Goal: Navigation & Orientation: Find specific page/section

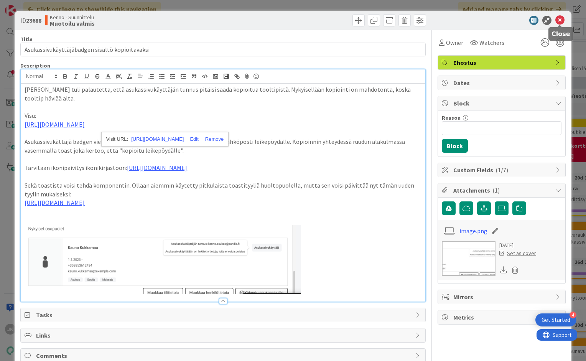
click at [563, 21] on icon at bounding box center [560, 20] width 9 height 9
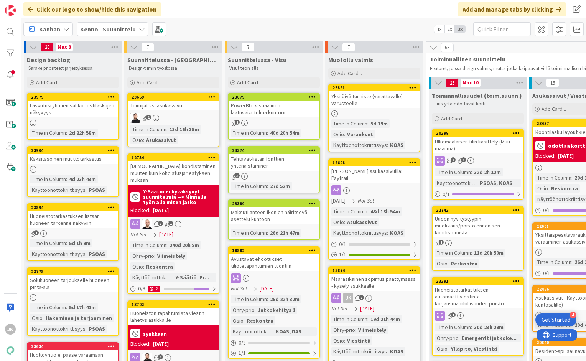
click at [279, 163] on div "Tehtävät-listan fonttien yhtenäistäminen" at bounding box center [274, 162] width 91 height 17
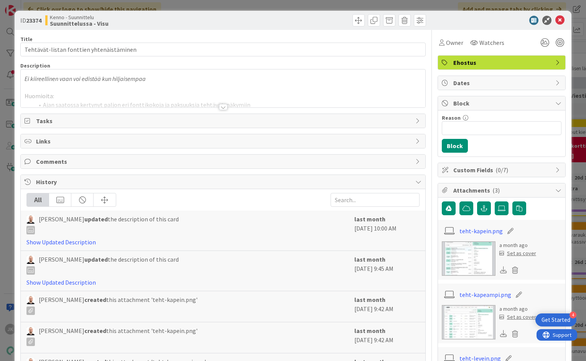
click at [223, 105] on div at bounding box center [223, 107] width 8 height 6
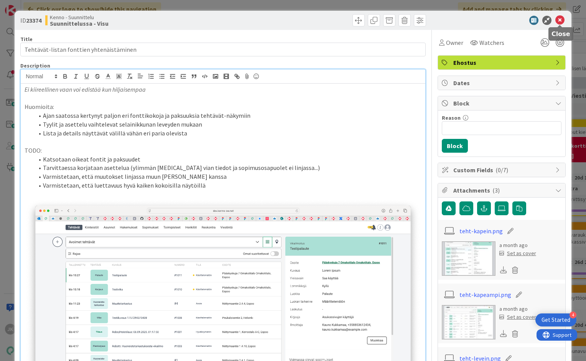
click at [559, 17] on icon at bounding box center [560, 20] width 9 height 9
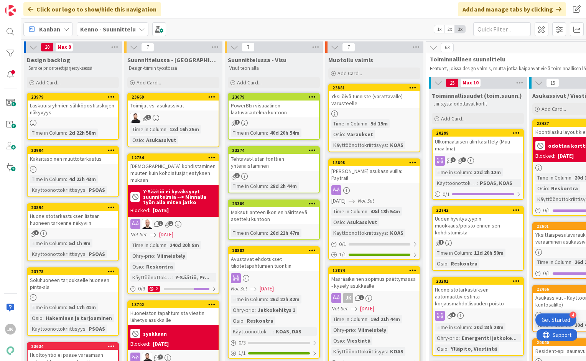
click at [263, 215] on div "Maksutilanteen ikonien häiritsevä asettelu kuntoon" at bounding box center [274, 215] width 91 height 17
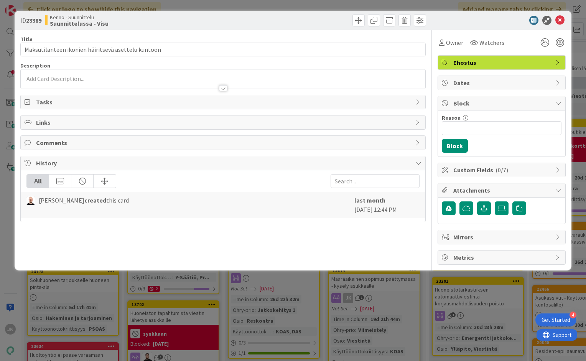
click at [221, 87] on div at bounding box center [223, 88] width 8 height 6
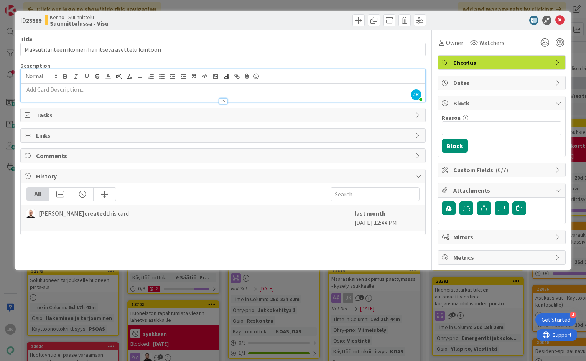
click at [225, 100] on div at bounding box center [223, 101] width 8 height 6
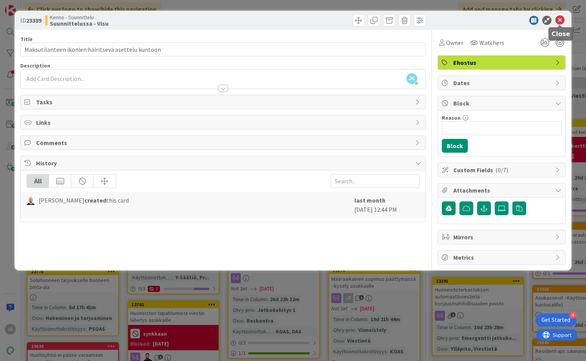
click at [559, 18] on icon at bounding box center [560, 20] width 9 height 9
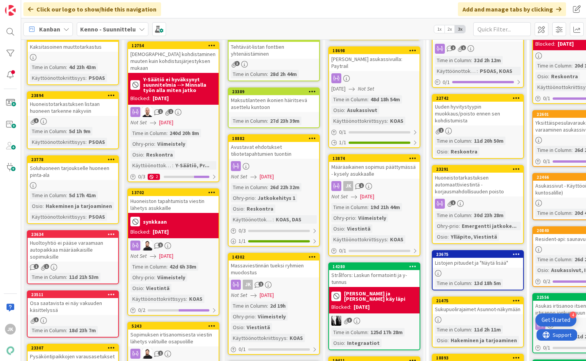
scroll to position [113, 0]
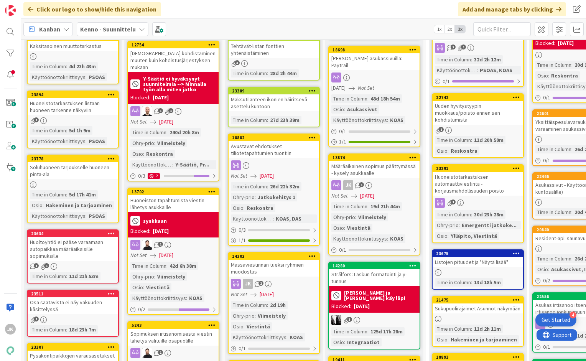
click at [282, 149] on div "Avustavat ehdotukset tiliotetapahtumien tuontiin" at bounding box center [274, 149] width 91 height 17
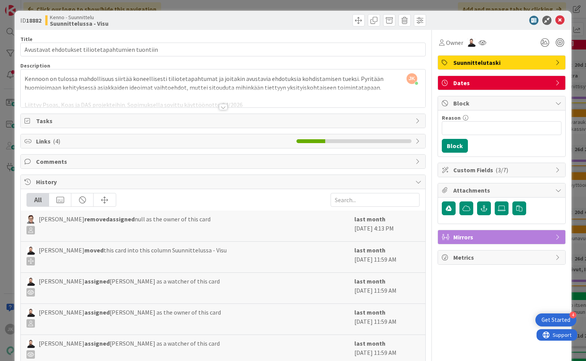
click at [223, 108] on div at bounding box center [223, 107] width 8 height 6
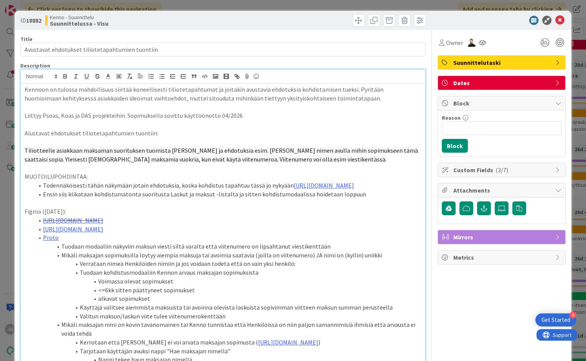
scroll to position [1, 0]
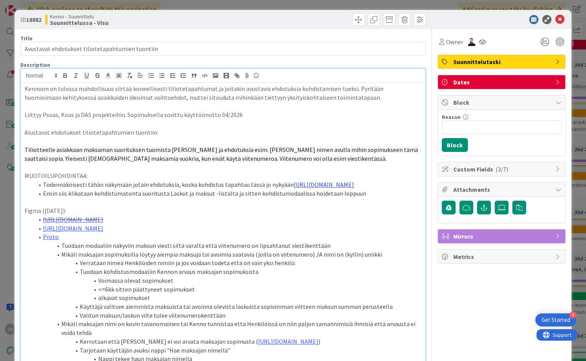
click at [294, 188] on link "[URL][DOMAIN_NAME]" at bounding box center [324, 185] width 60 height 8
click at [195, 208] on link "[URL][DOMAIN_NAME]" at bounding box center [170, 208] width 53 height 10
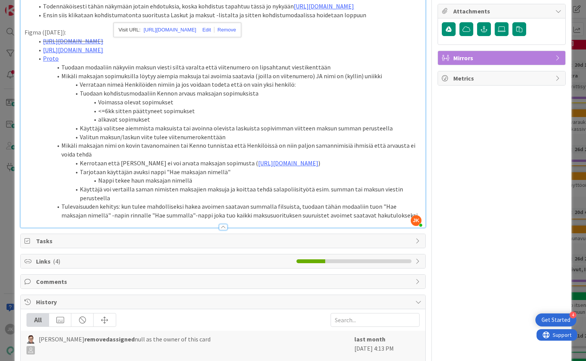
scroll to position [182, 0]
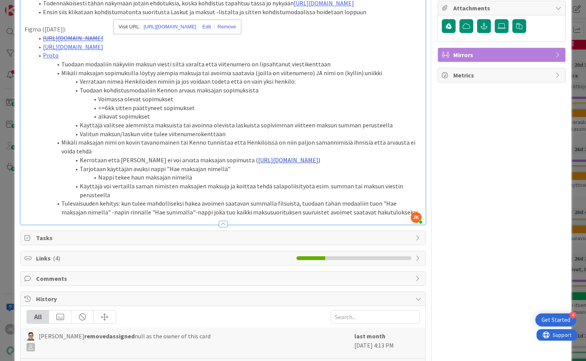
click at [266, 164] on link "[URL][DOMAIN_NAME]" at bounding box center [288, 160] width 60 height 8
click at [249, 192] on link "[URL][DOMAIN_NAME]" at bounding box center [224, 192] width 53 height 10
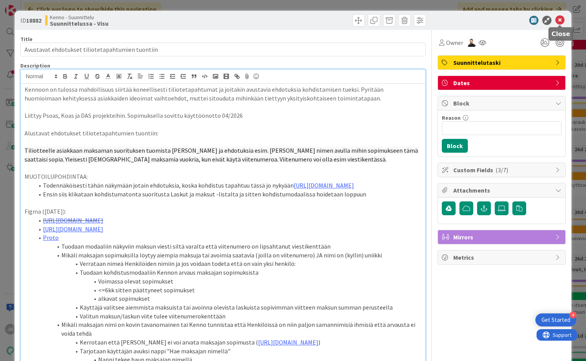
click at [561, 21] on icon at bounding box center [560, 20] width 9 height 9
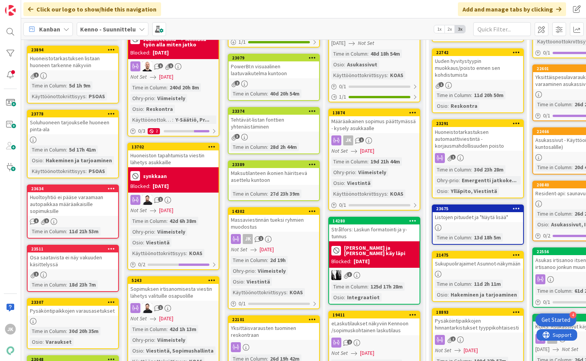
scroll to position [159, 0]
